Goal: Information Seeking & Learning: Learn about a topic

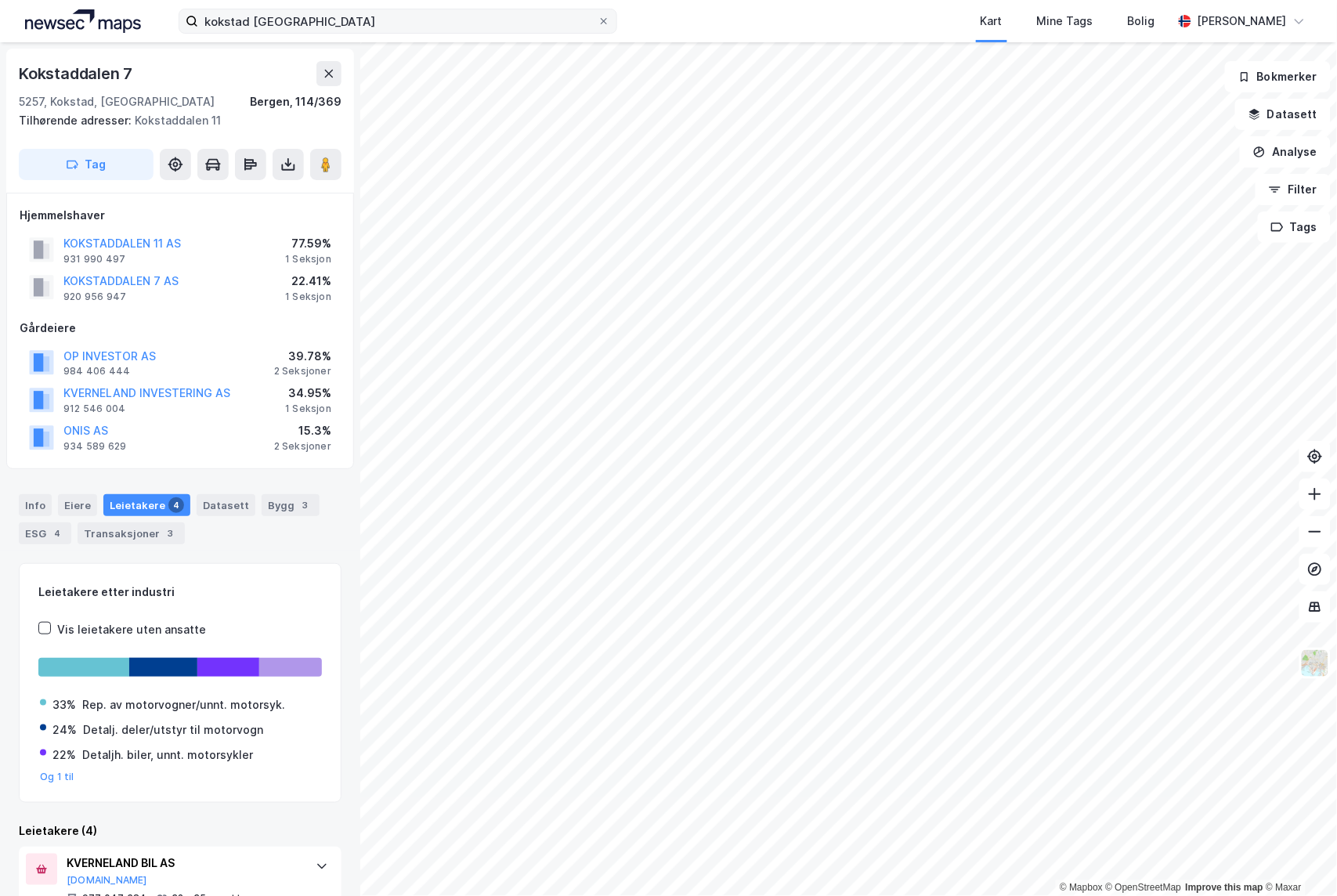
click at [600, 27] on label "kokstad [GEOGRAPHIC_DATA]" at bounding box center [397, 22] width 438 height 25
click at [598, 27] on input "kokstad [GEOGRAPHIC_DATA]" at bounding box center [398, 21] width 400 height 23
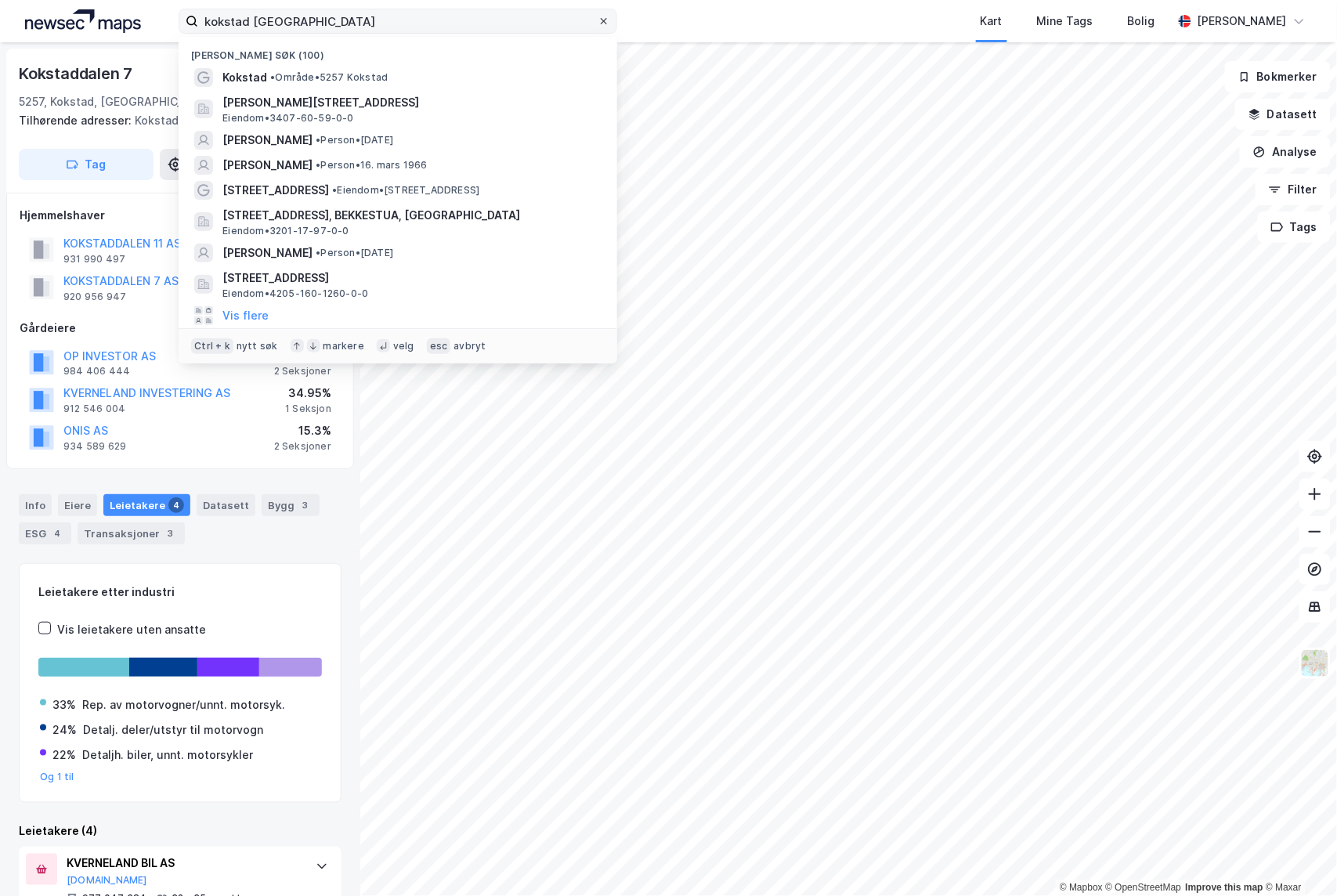
click at [601, 22] on icon at bounding box center [603, 21] width 6 height 6
click at [598, 22] on input "kokstad [GEOGRAPHIC_DATA]" at bounding box center [398, 21] width 400 height 23
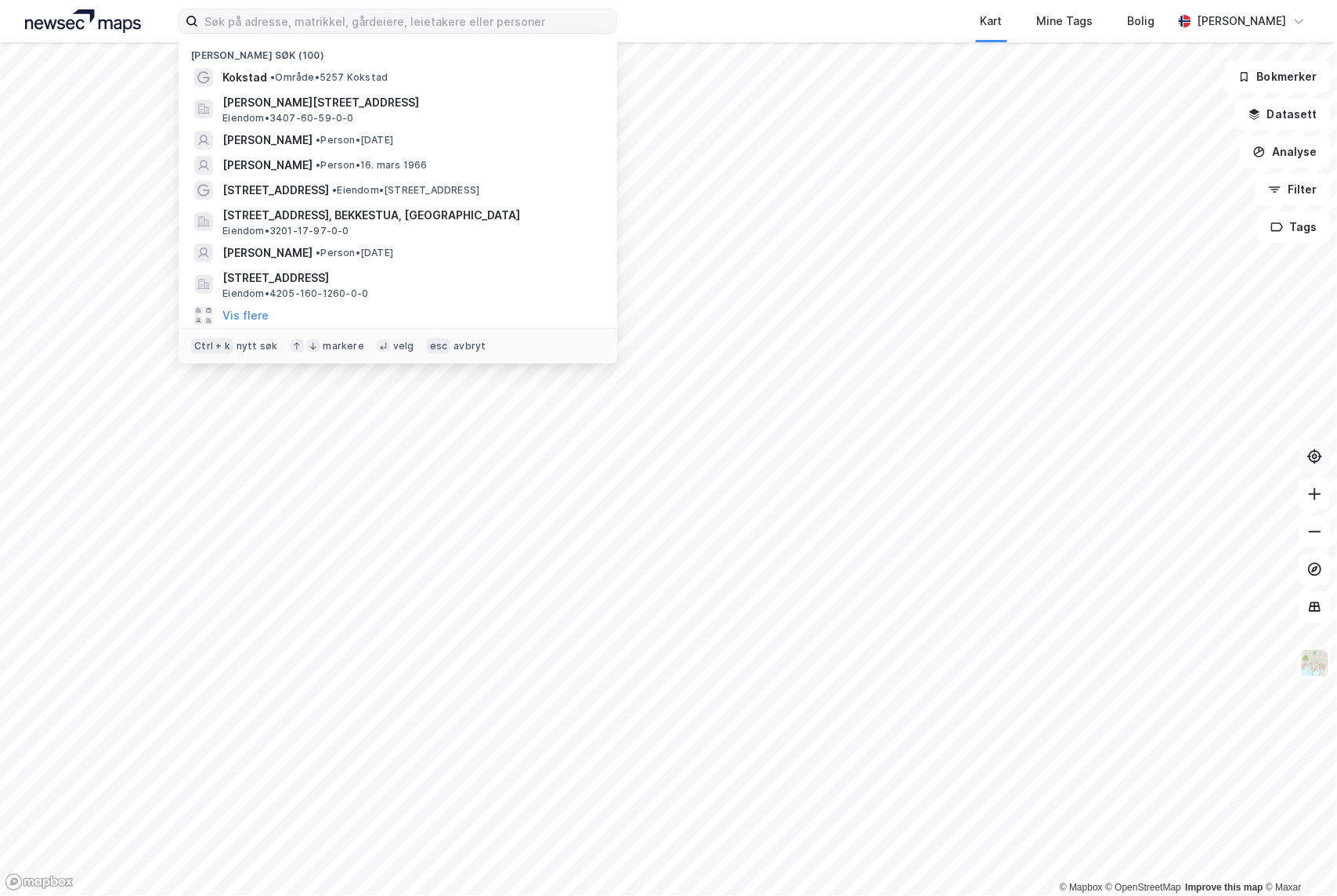
click at [1319, 455] on icon at bounding box center [1314, 456] width 15 height 15
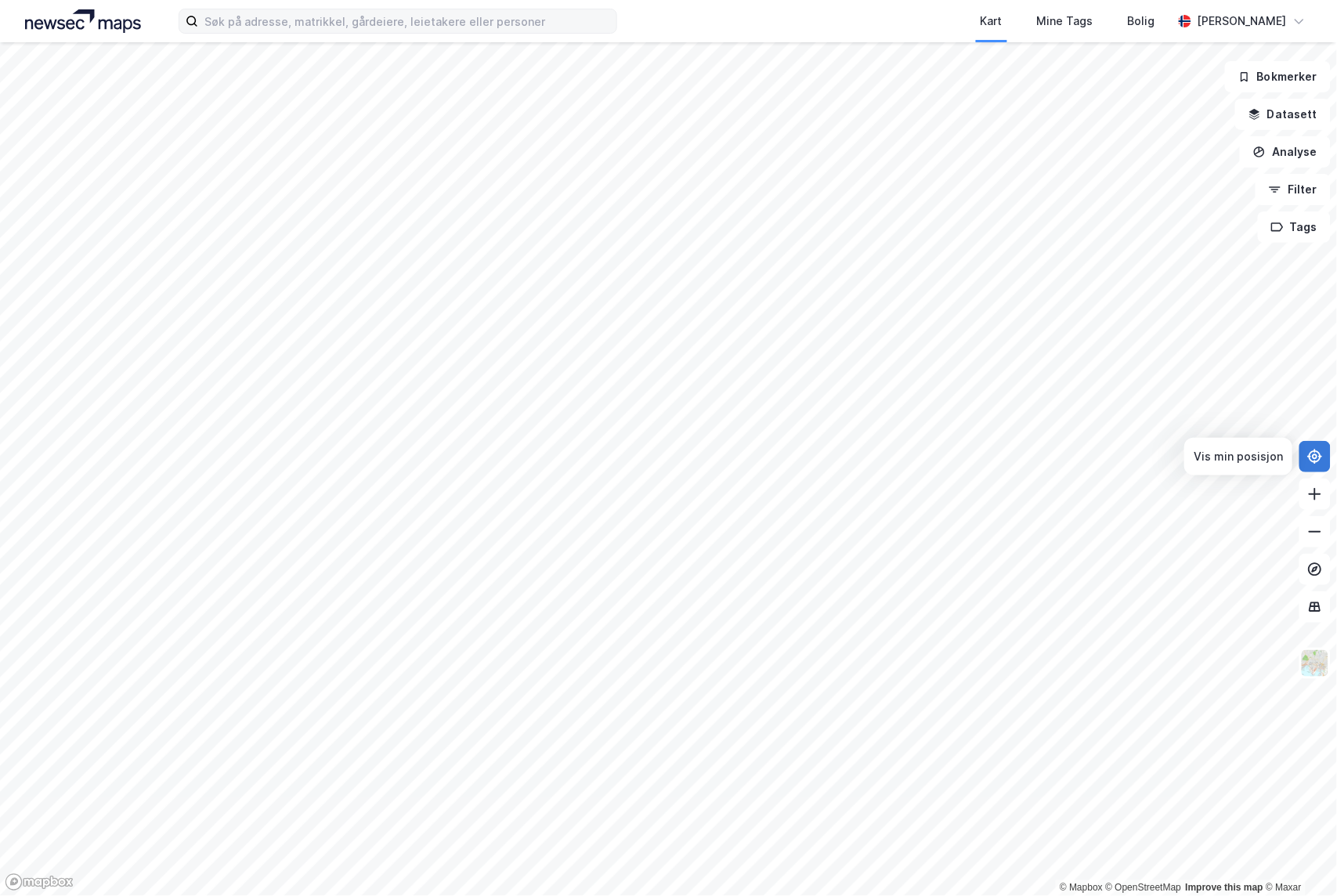
click at [1319, 455] on icon at bounding box center [1314, 456] width 15 height 15
click at [726, 895] on html "Kart Mine Tags Bolig [PERSON_NAME] © Mapbox © OpenStreetMap Improve this map © …" at bounding box center [668, 448] width 1337 height 896
click at [1069, 895] on html "Kart Mine Tags Bolig [PERSON_NAME] © Mapbox © OpenStreetMap Improve this map © …" at bounding box center [668, 448] width 1337 height 896
